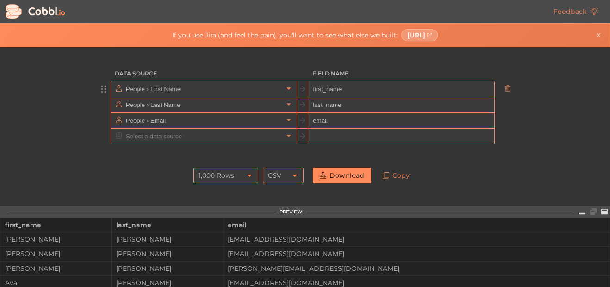
click at [287, 88] on icon at bounding box center [289, 89] width 4 height 2
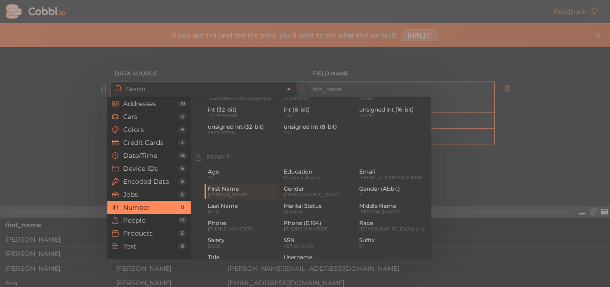
scroll to position [651, 0]
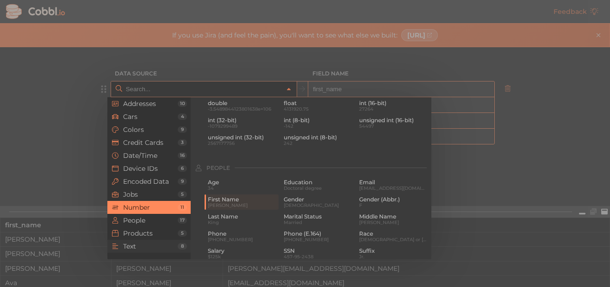
click at [145, 246] on span "Text" at bounding box center [150, 245] width 55 height 7
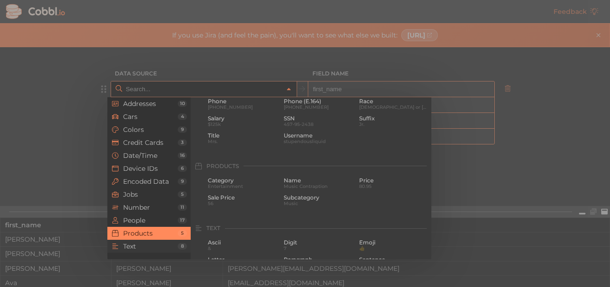
scroll to position [905, 0]
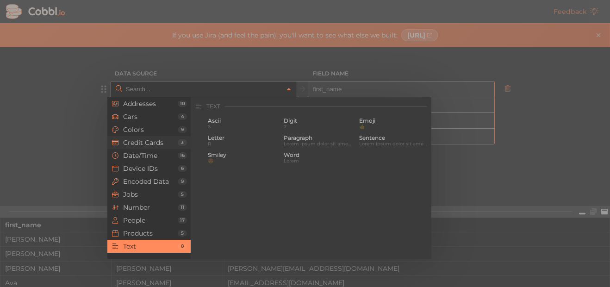
click at [133, 145] on span "Credit Cards" at bounding box center [150, 142] width 55 height 7
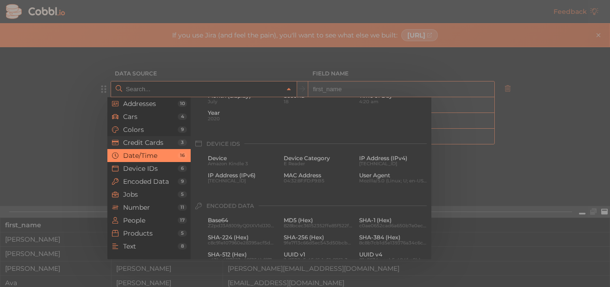
scroll to position [237, 0]
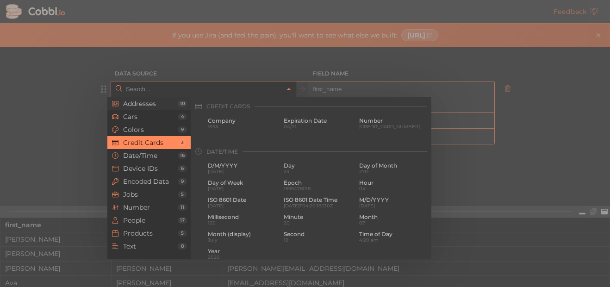
click at [136, 103] on span "Addresses" at bounding box center [150, 103] width 55 height 7
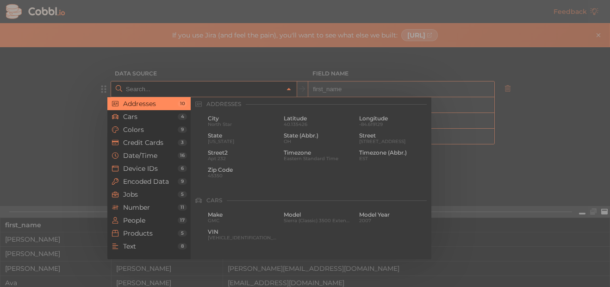
scroll to position [0, 0]
click at [34, 94] on div at bounding box center [305, 143] width 610 height 287
type input "People › First Name"
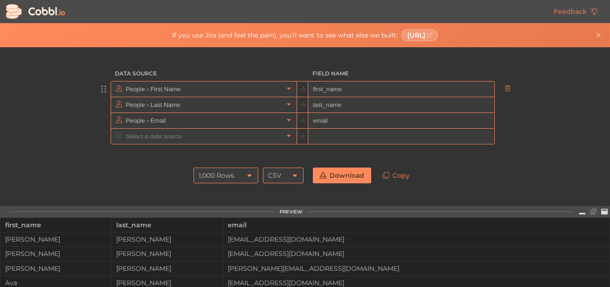
click at [349, 91] on input "first_name" at bounding box center [400, 89] width 185 height 16
click at [138, 138] on input "text" at bounding box center [203, 136] width 160 height 15
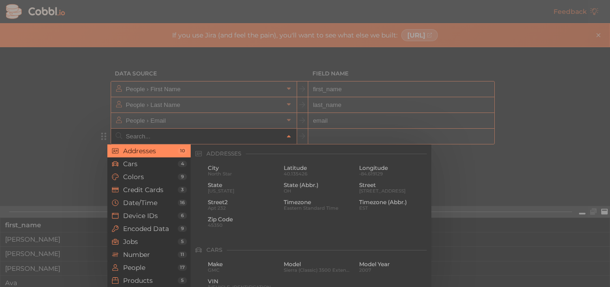
click at [65, 147] on div at bounding box center [305, 143] width 610 height 287
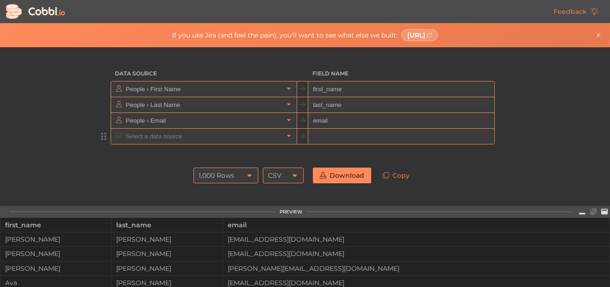
click at [65, 147] on div "Data Source Field Name People › First Name first_name People › Last Name last_n…" at bounding box center [304, 126] width 609 height 159
